Goal: Information Seeking & Learning: Learn about a topic

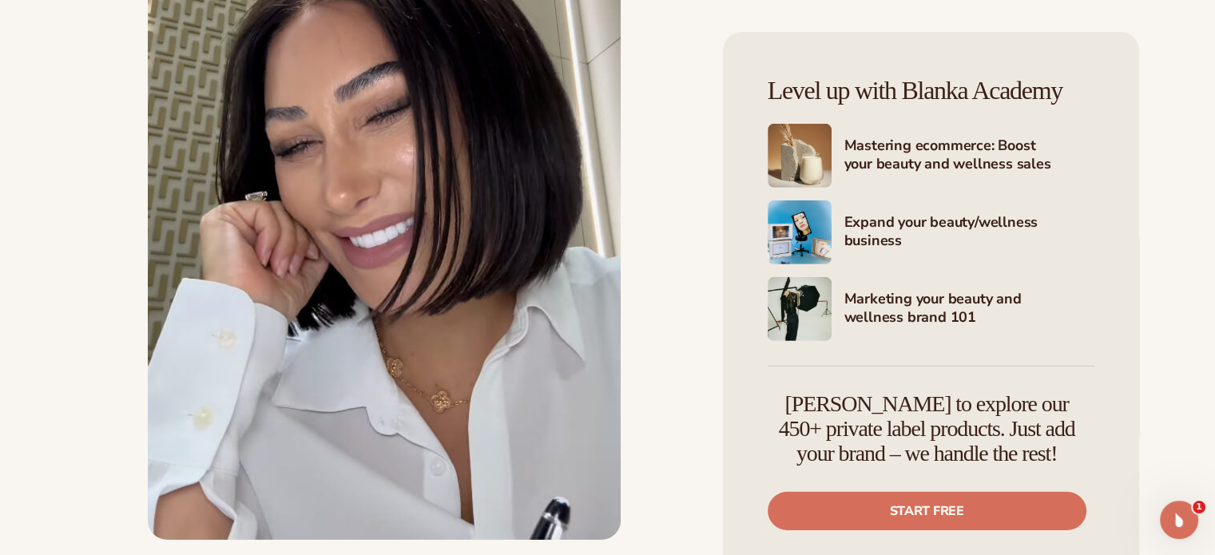
scroll to position [4952, 0]
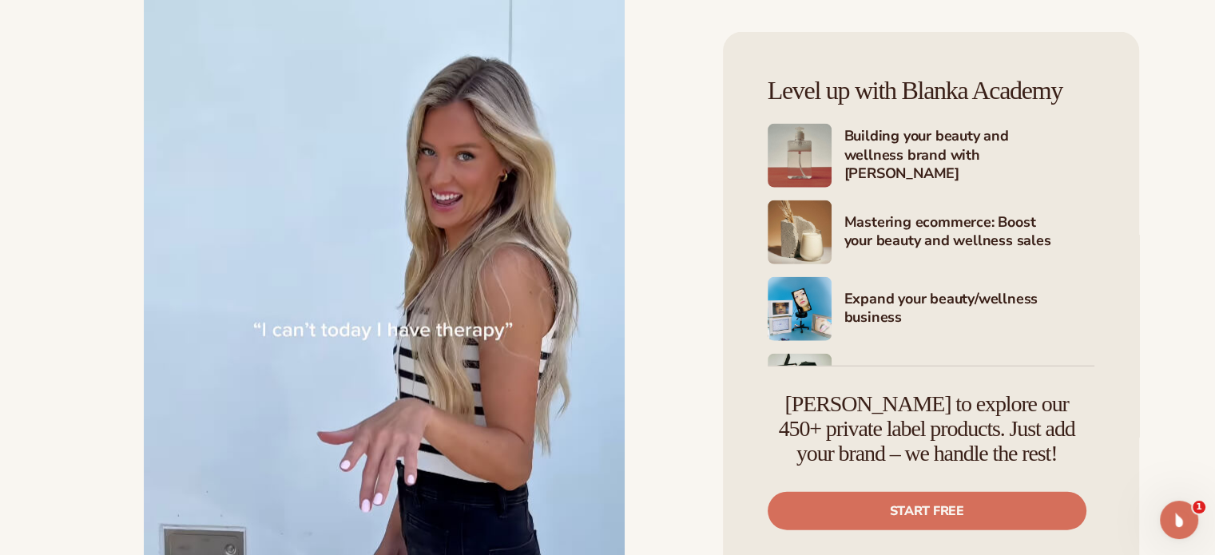
scroll to position [3834, 0]
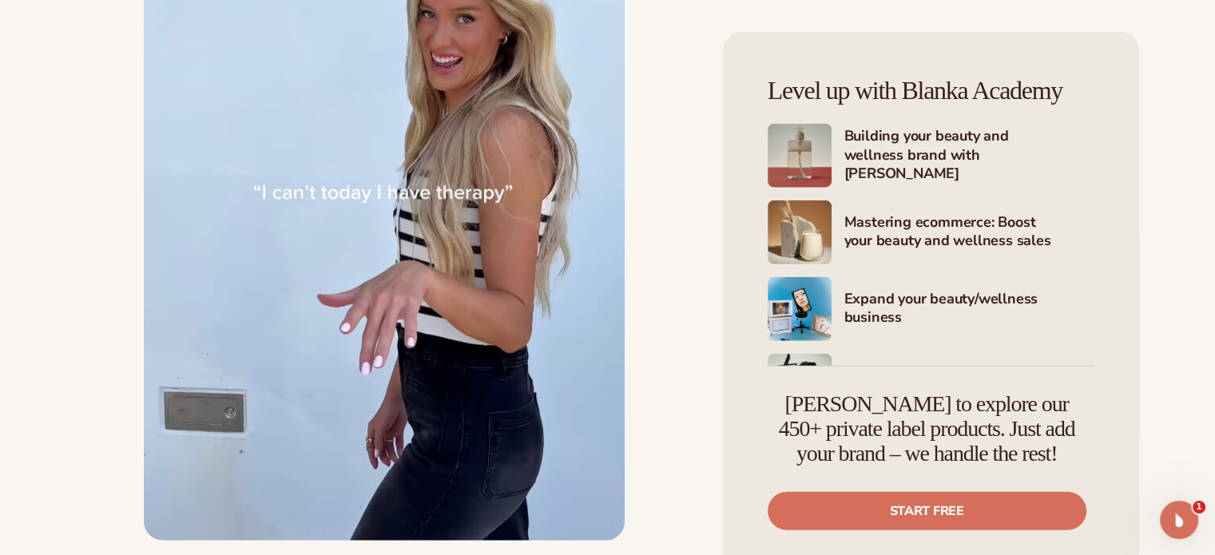
click at [343, 244] on img at bounding box center [384, 150] width 481 height 781
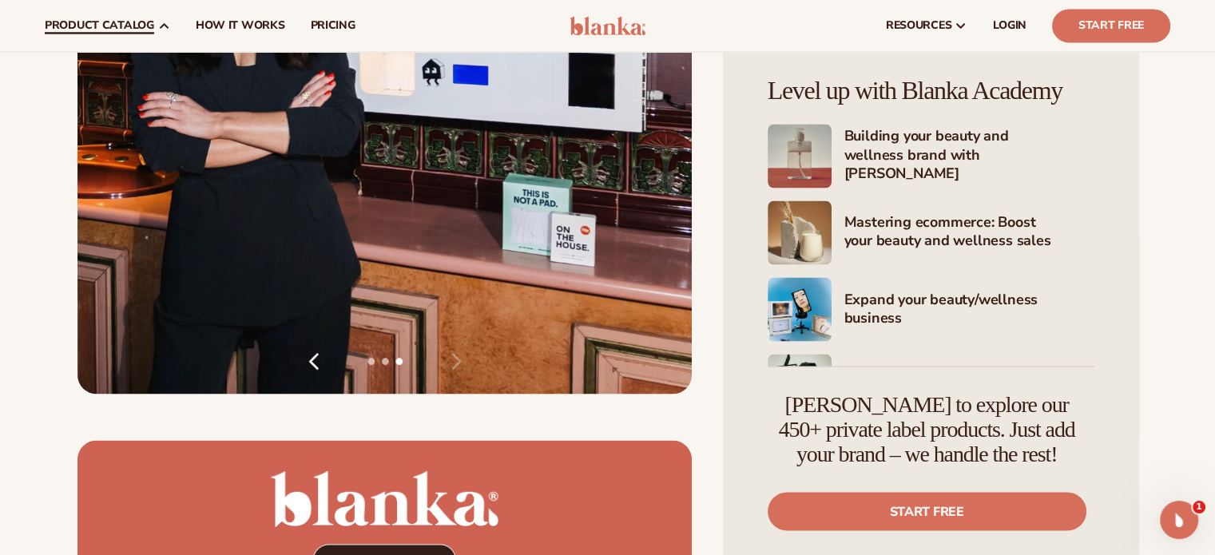
scroll to position [2636, 0]
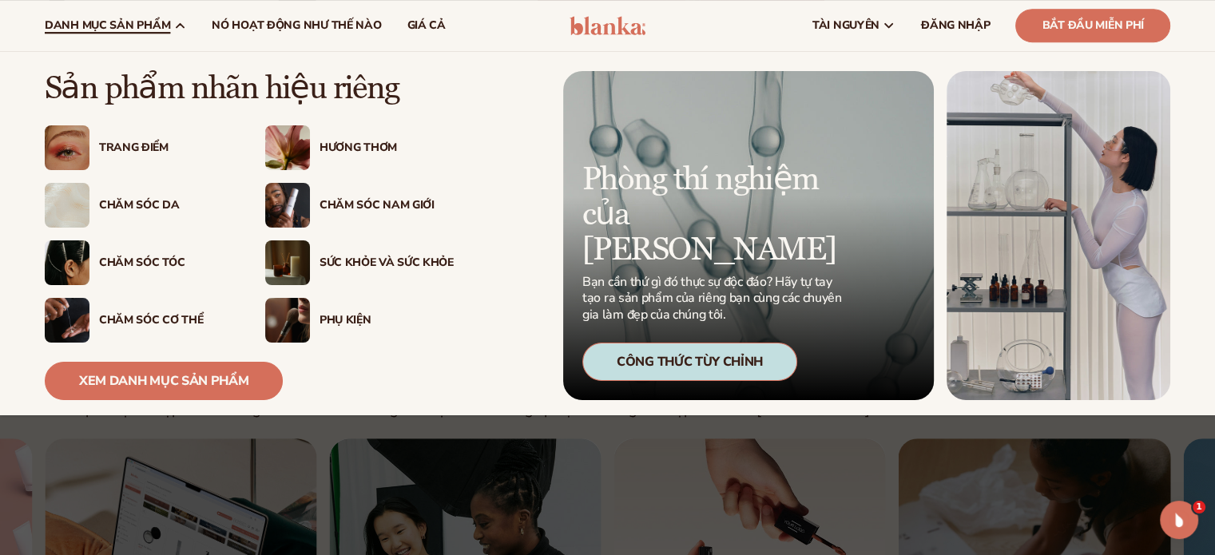
click at [334, 143] on font "Hương thơm" at bounding box center [358, 147] width 77 height 15
